Goal: Transaction & Acquisition: Purchase product/service

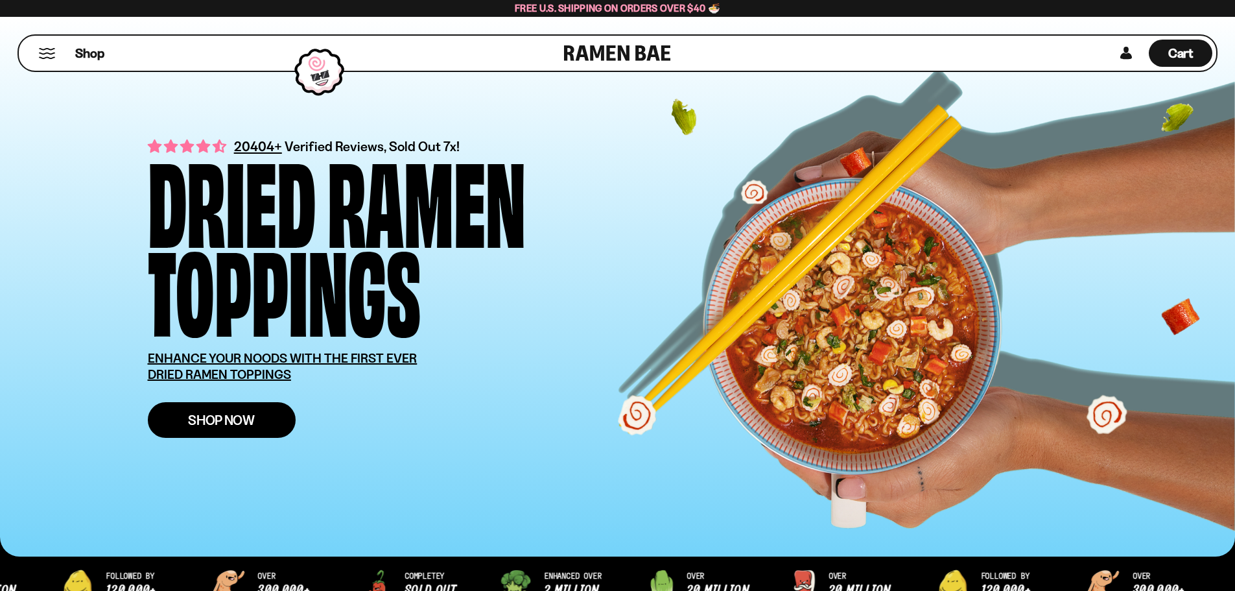
click at [251, 423] on span "Shop Now" at bounding box center [221, 420] width 67 height 14
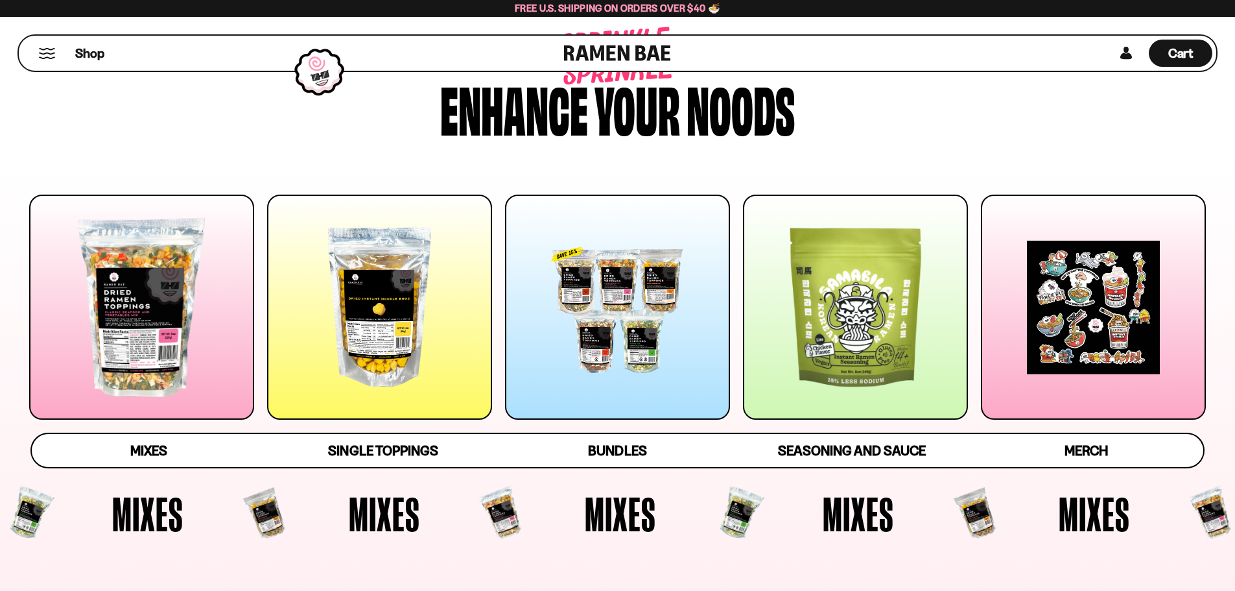
scroll to position [130, 0]
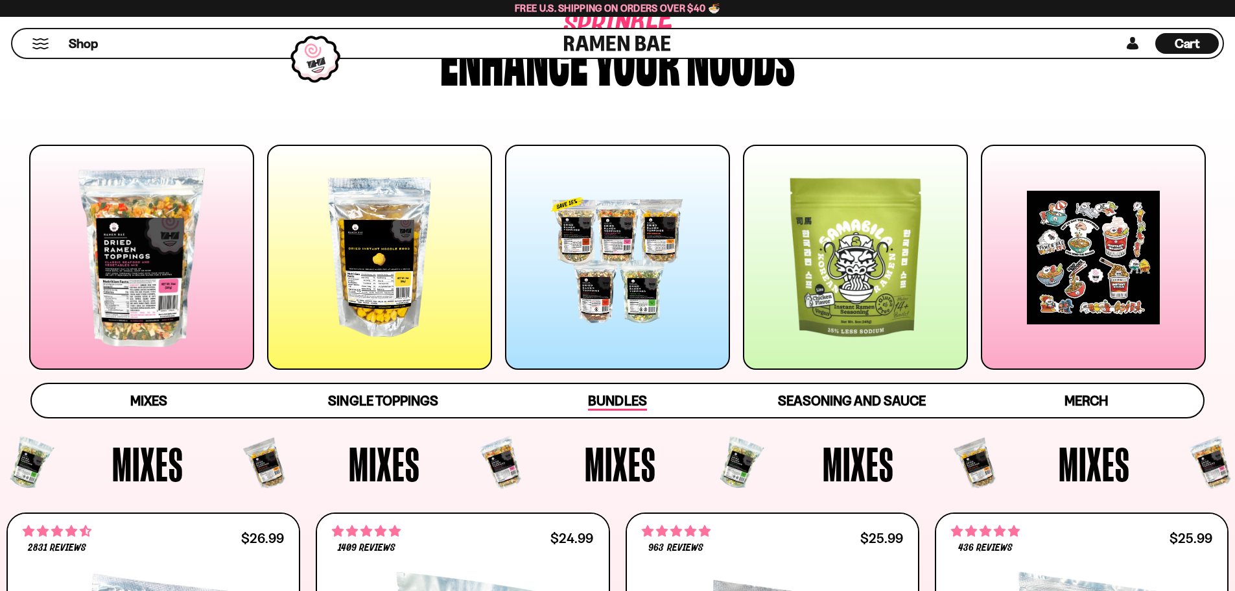
click at [619, 404] on span "Bundles" at bounding box center [617, 401] width 58 height 18
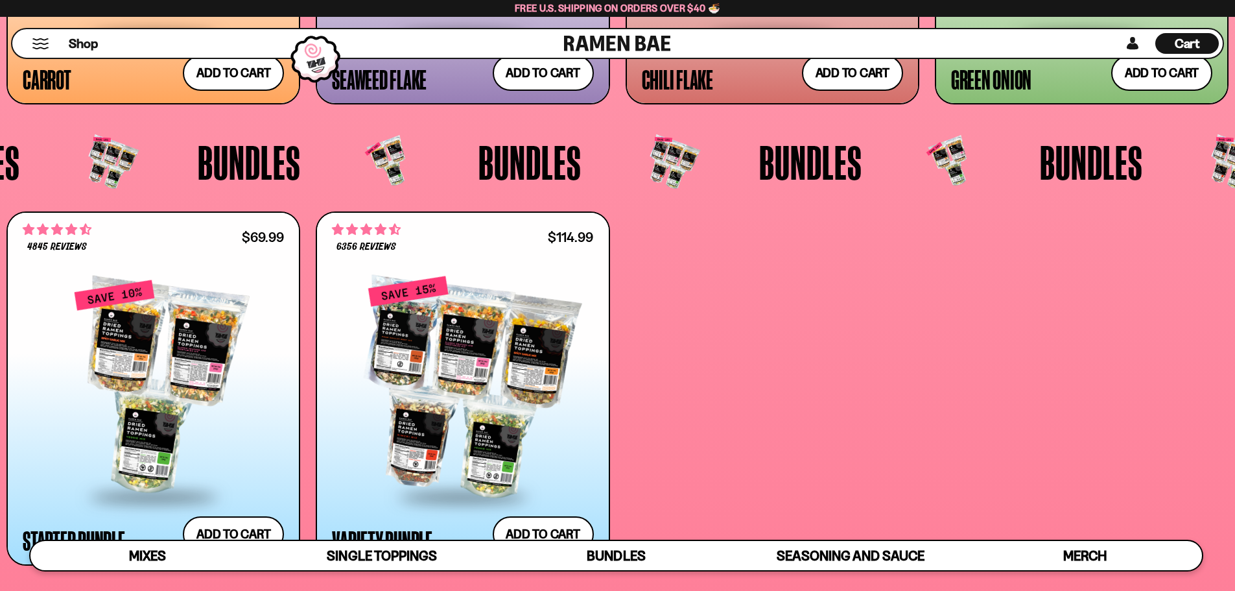
scroll to position [3242, 0]
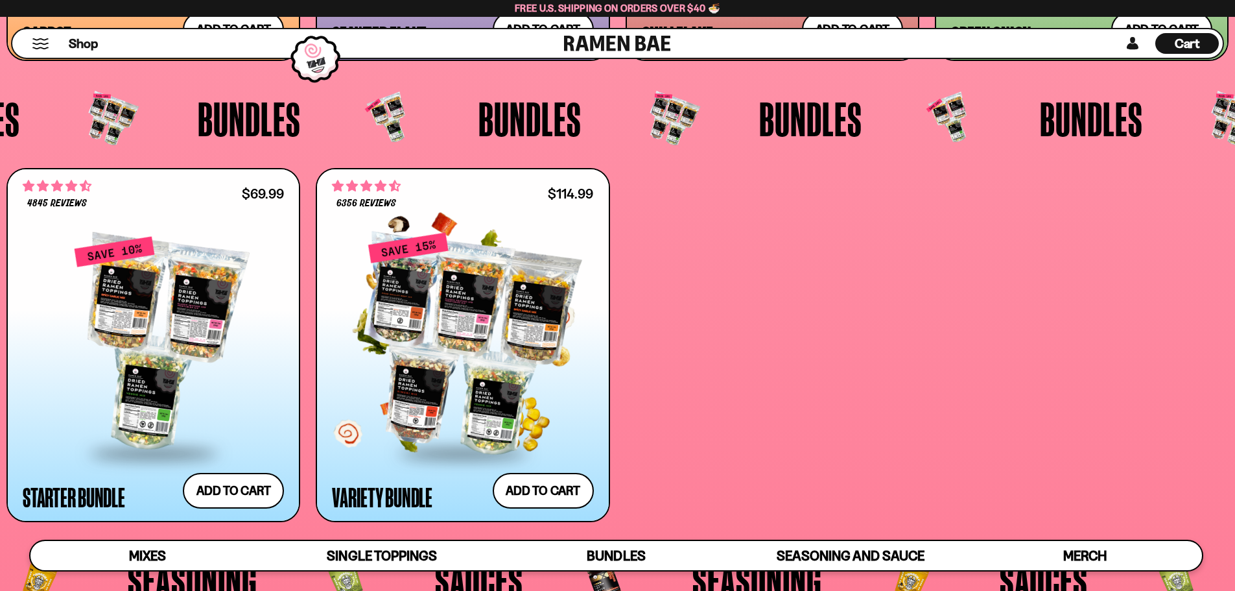
click at [438, 351] on div at bounding box center [462, 343] width 261 height 217
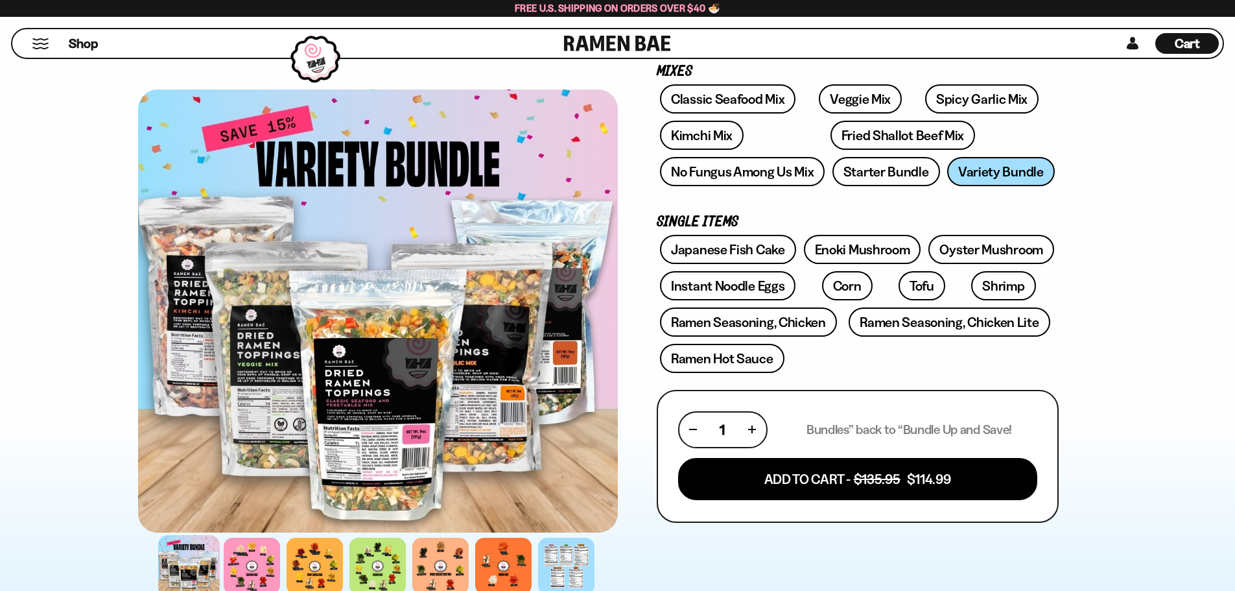
scroll to position [259, 0]
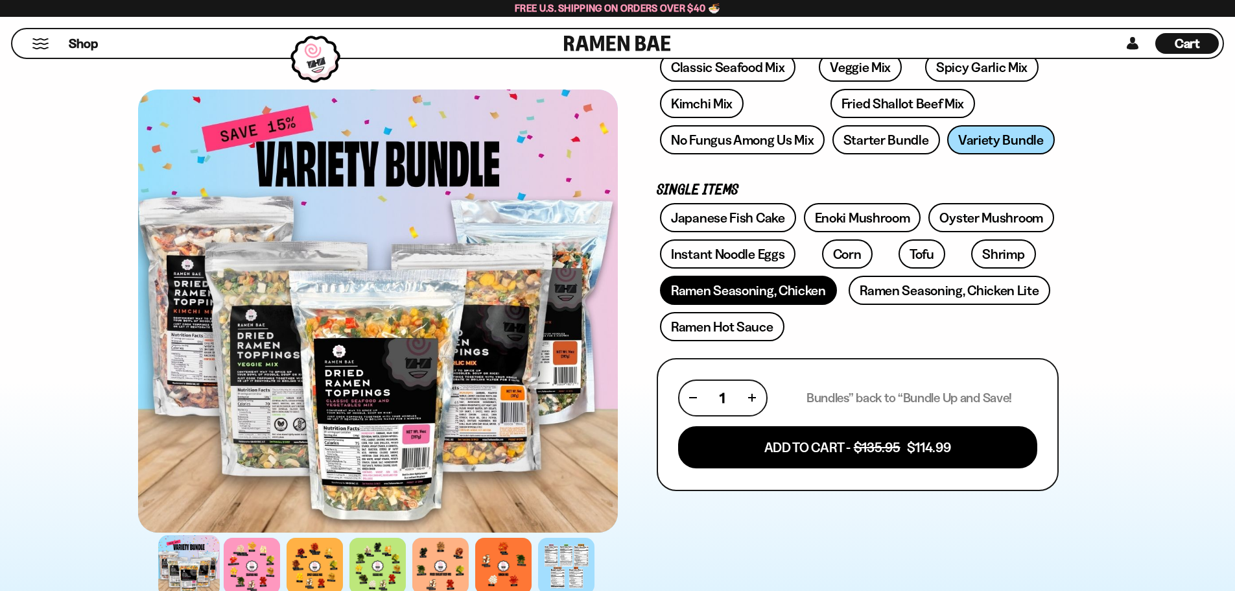
click at [781, 296] on link "Ramen Seasoning, Chicken" at bounding box center [748, 290] width 177 height 29
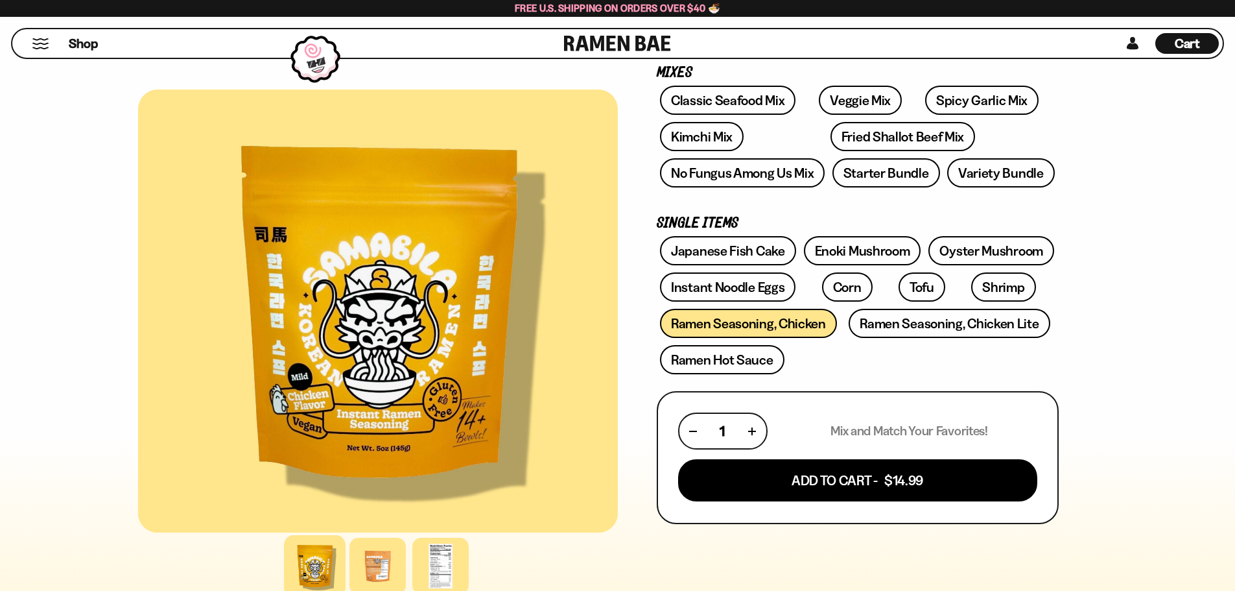
scroll to position [259, 0]
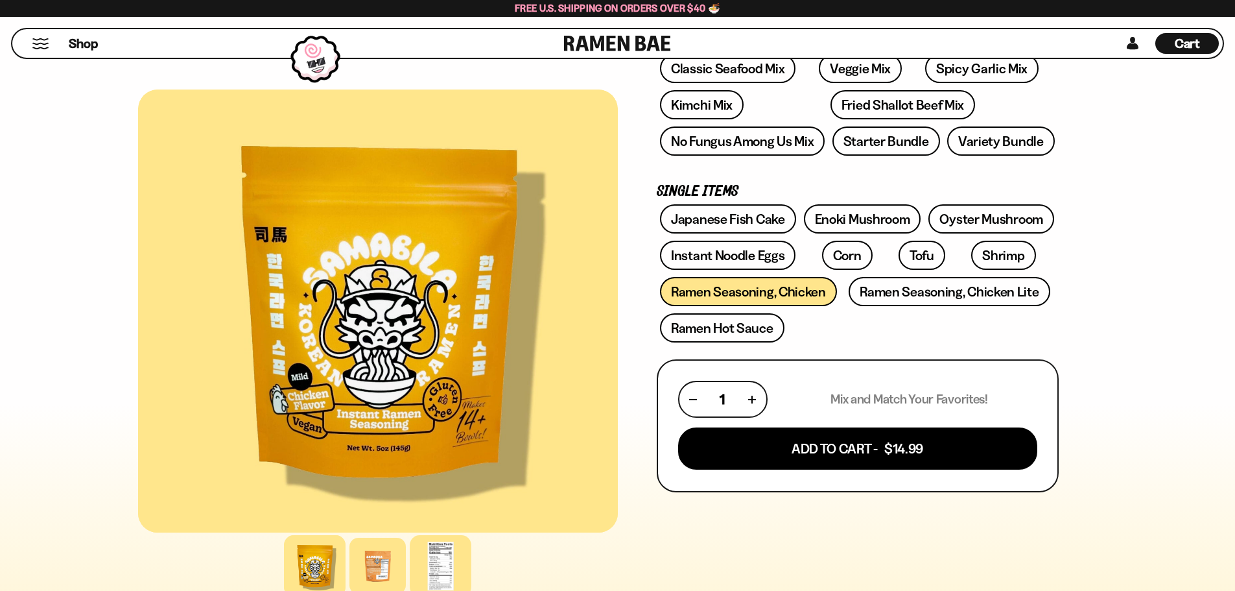
click at [450, 572] on div at bounding box center [441, 566] width 62 height 62
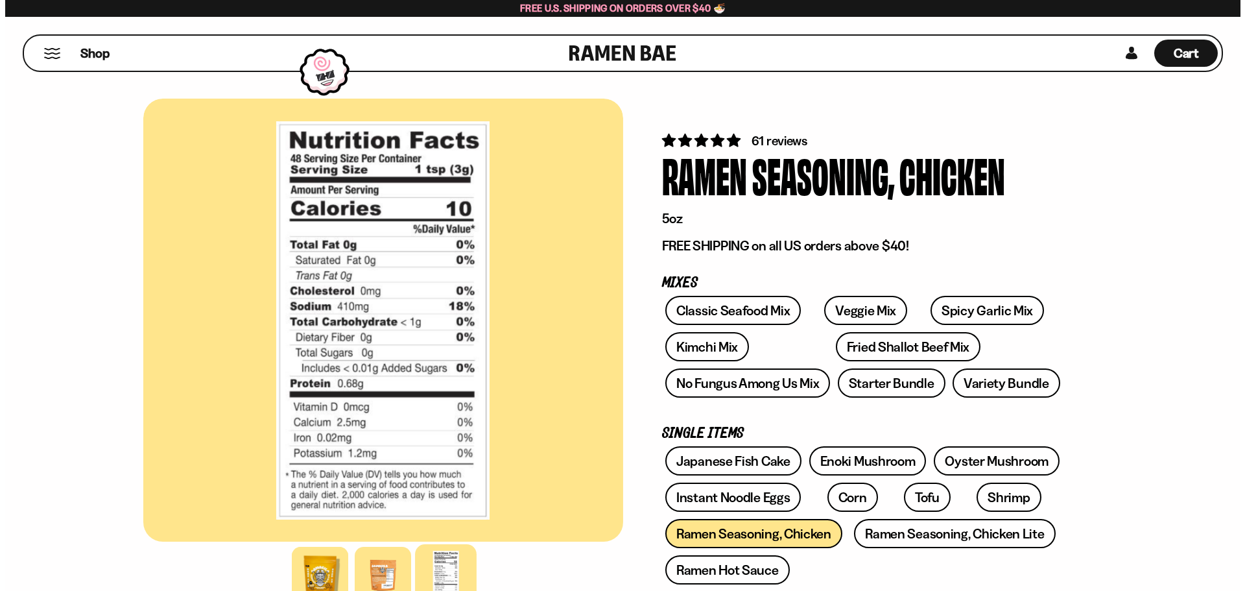
scroll to position [0, 0]
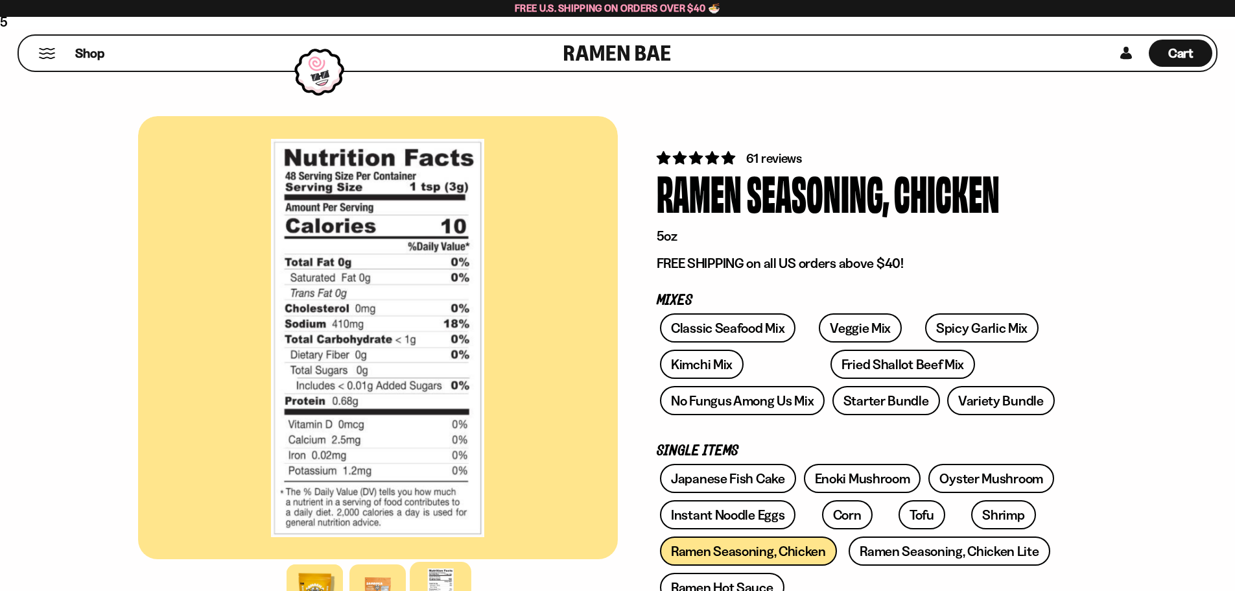
click at [46, 56] on button "Mobile Menu Trigger" at bounding box center [47, 53] width 18 height 11
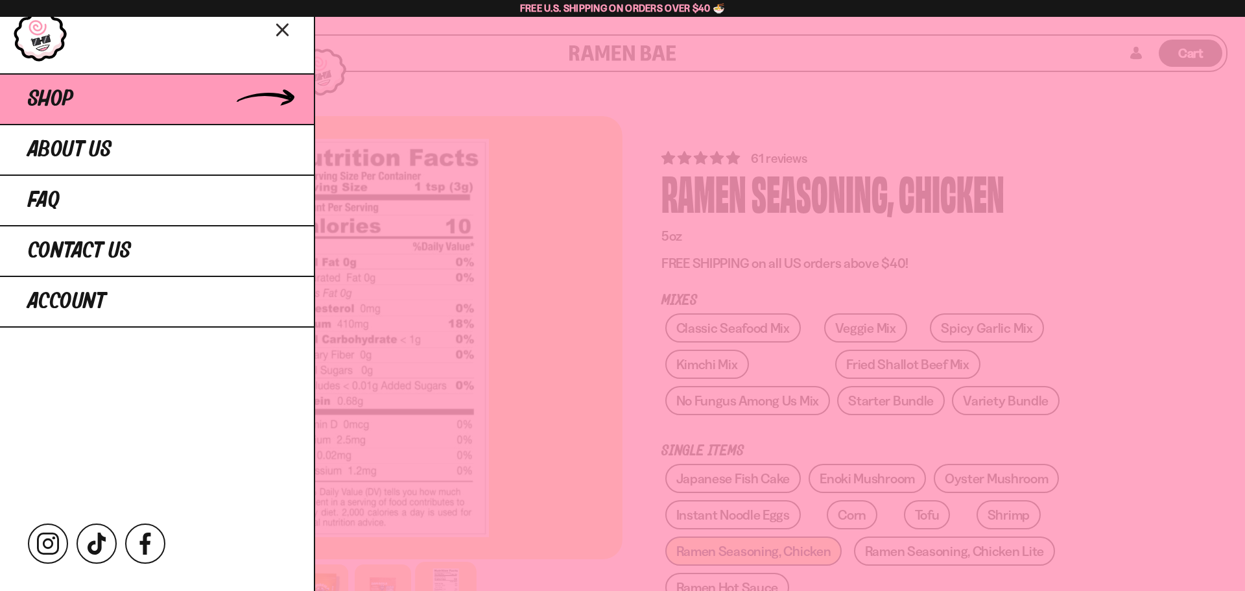
click at [130, 97] on link "Shop" at bounding box center [157, 98] width 314 height 51
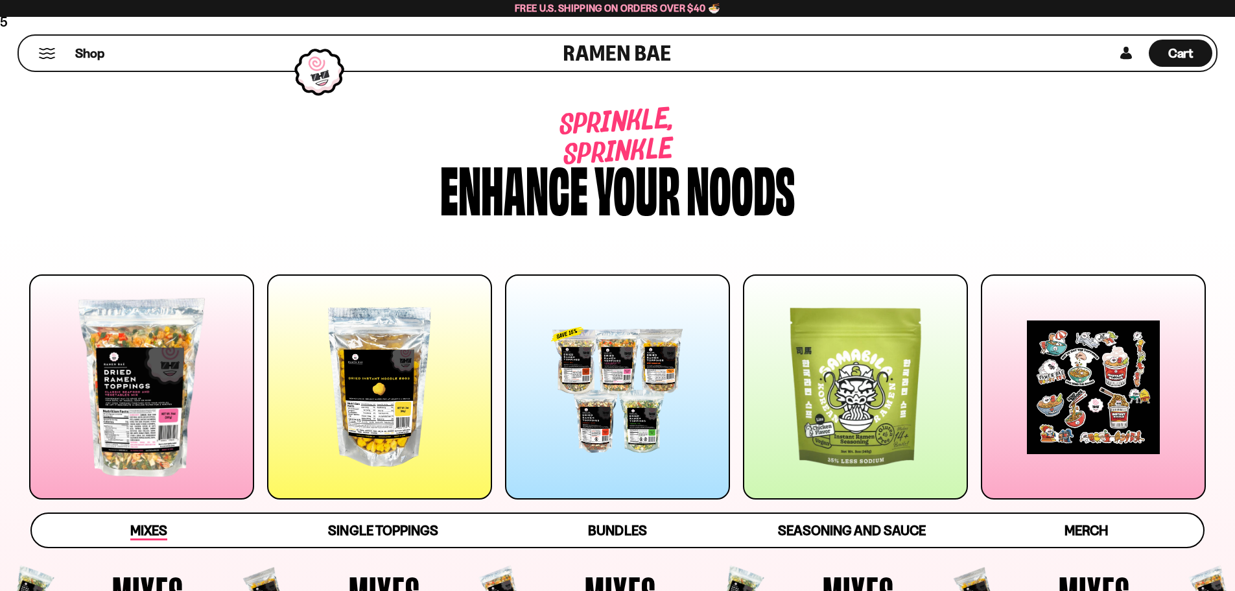
click at [141, 530] on span "Mixes" at bounding box center [148, 531] width 37 height 18
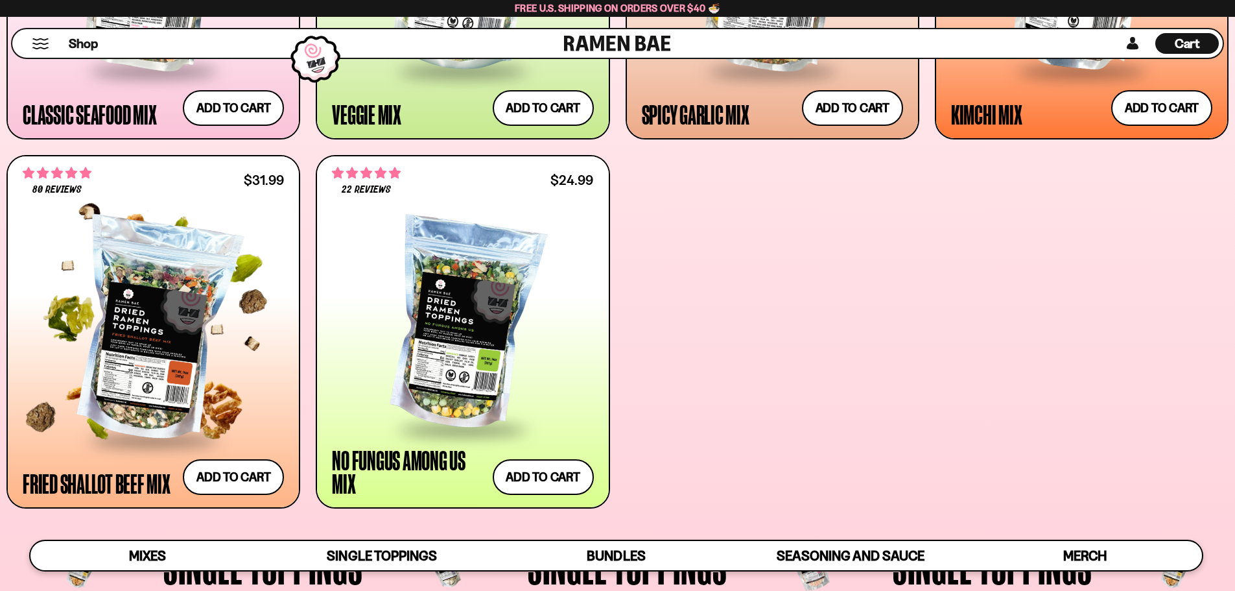
scroll to position [888, 0]
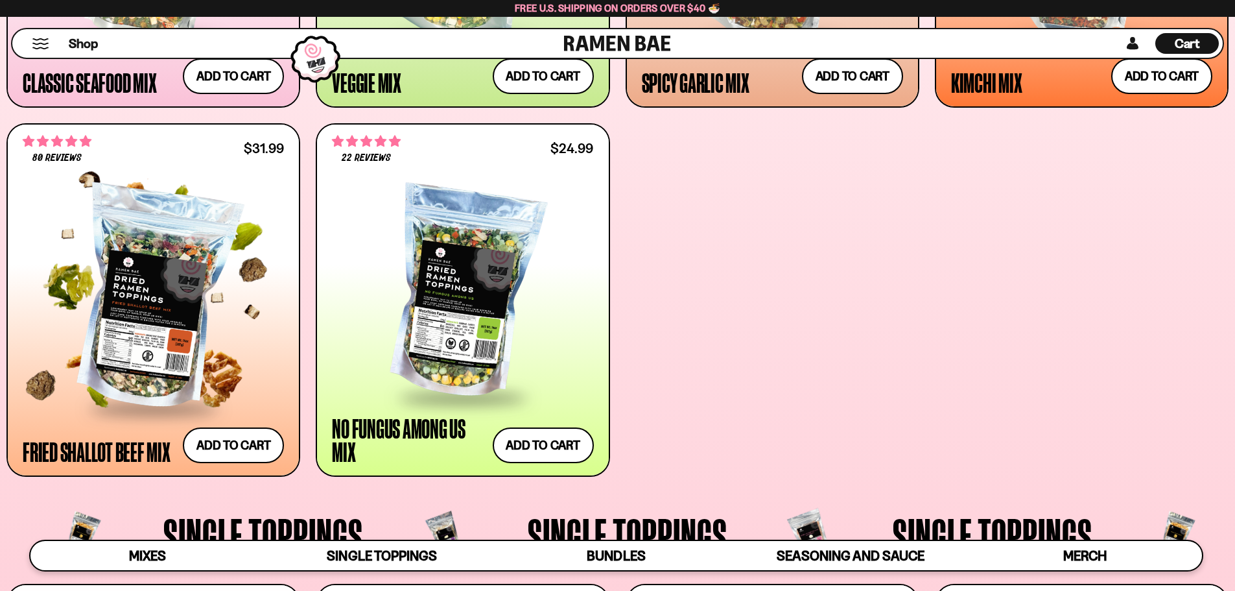
click at [156, 332] on div at bounding box center [153, 299] width 261 height 217
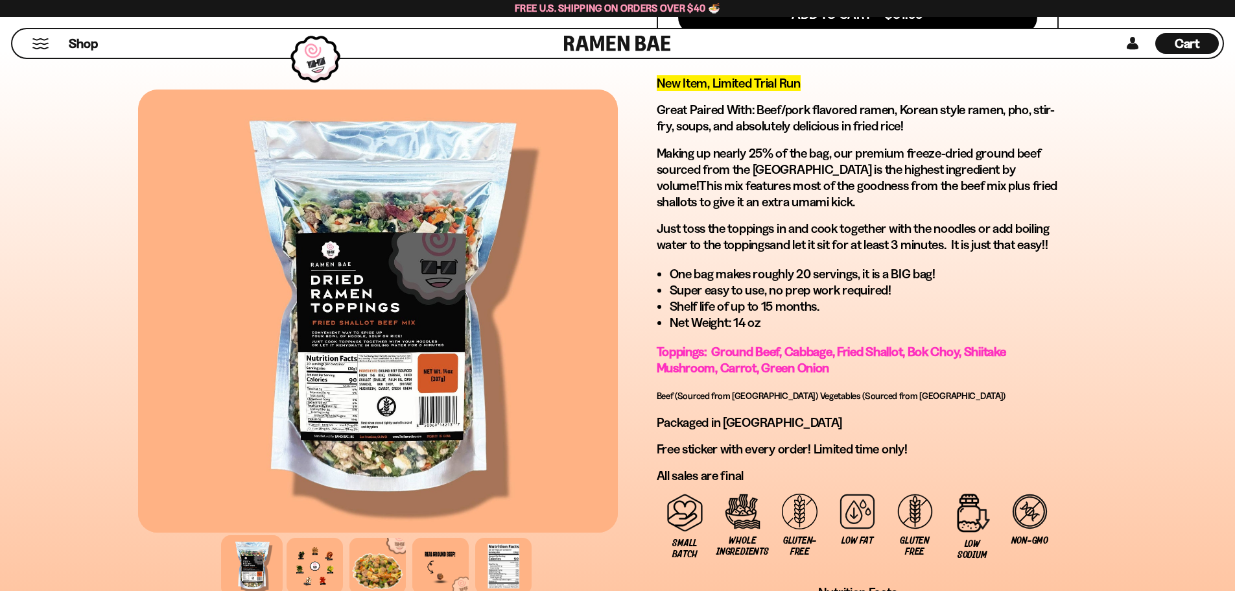
scroll to position [648, 0]
